Goal: Task Accomplishment & Management: Use online tool/utility

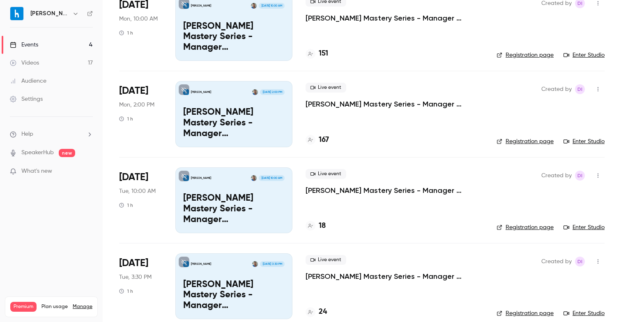
scroll to position [87, 0]
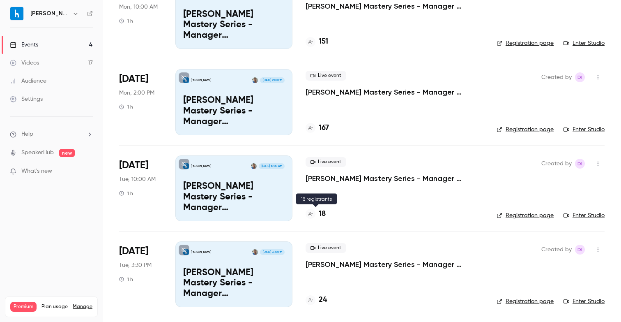
click at [320, 212] on h4 "18" at bounding box center [322, 213] width 7 height 11
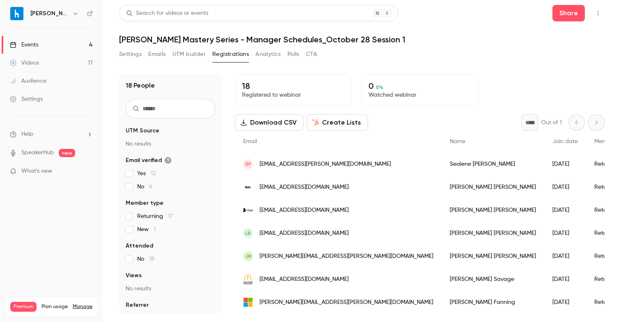
click at [270, 126] on button "Download CSV" at bounding box center [269, 122] width 69 height 16
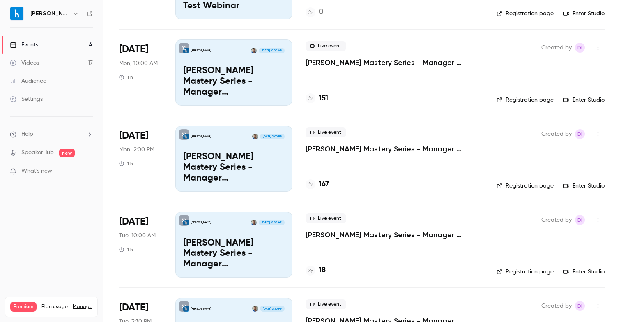
scroll to position [160, 0]
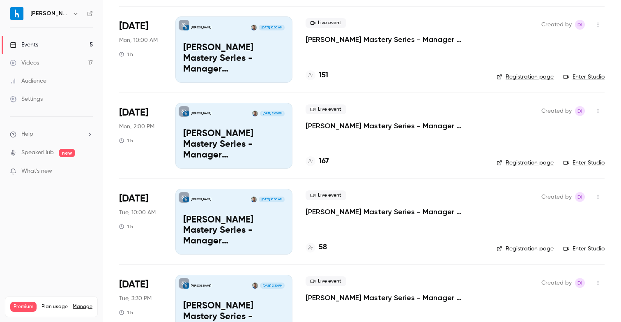
scroll to position [173, 0]
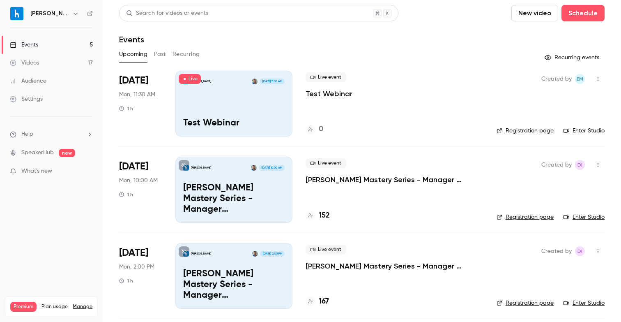
click at [600, 165] on icon "button" at bounding box center [598, 165] width 7 height 6
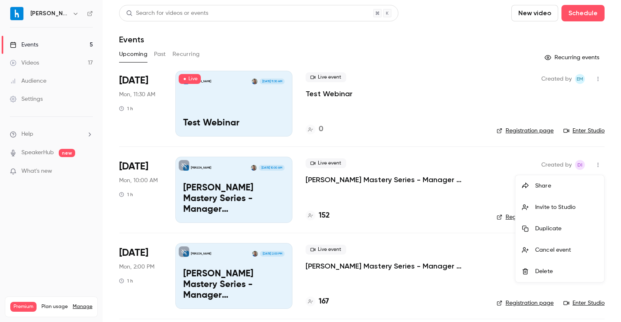
click at [558, 205] on div "Invite to Studio" at bounding box center [566, 207] width 62 height 8
